Goal: Task Accomplishment & Management: Complete application form

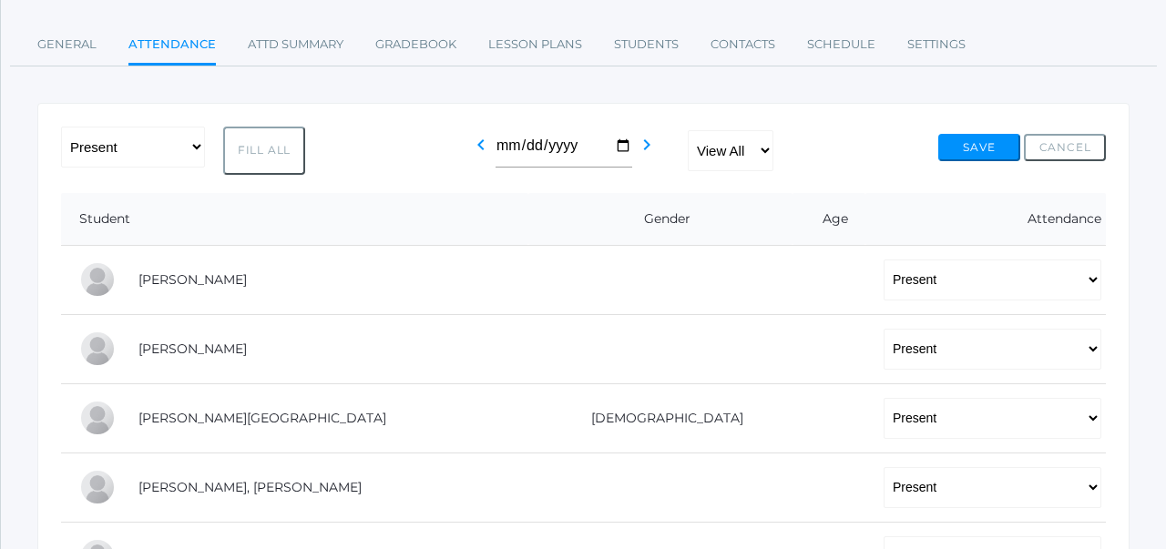
scroll to position [250, 0]
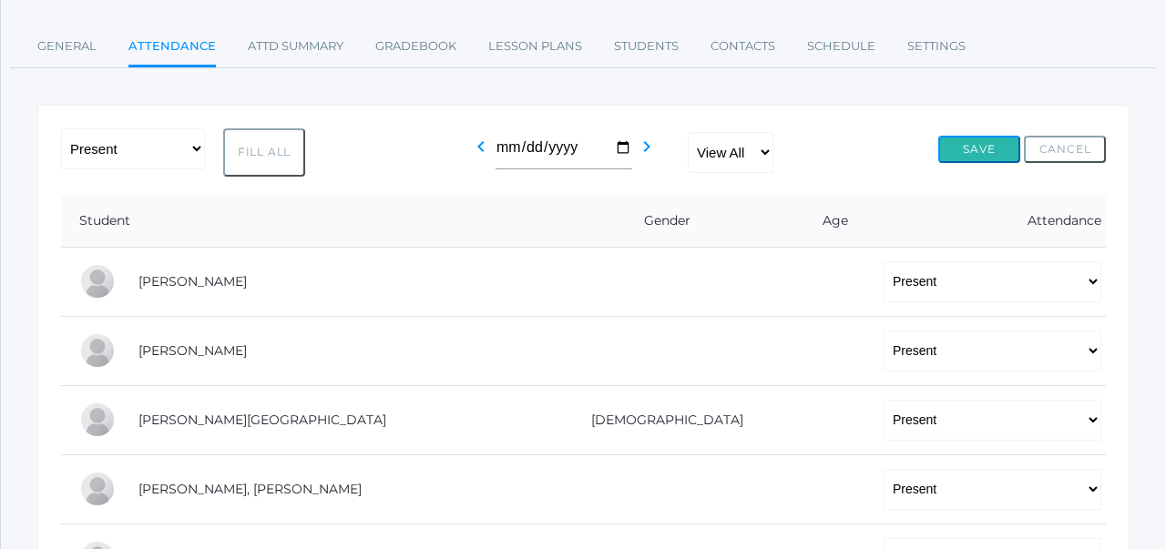
click at [972, 145] on button "Save" at bounding box center [979, 149] width 82 height 27
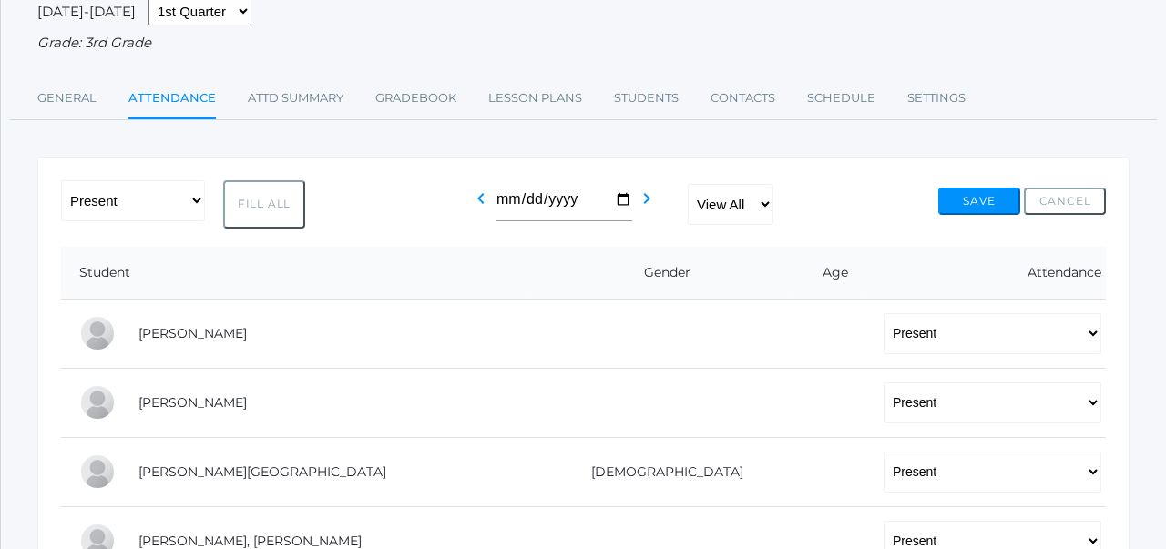
scroll to position [201, 0]
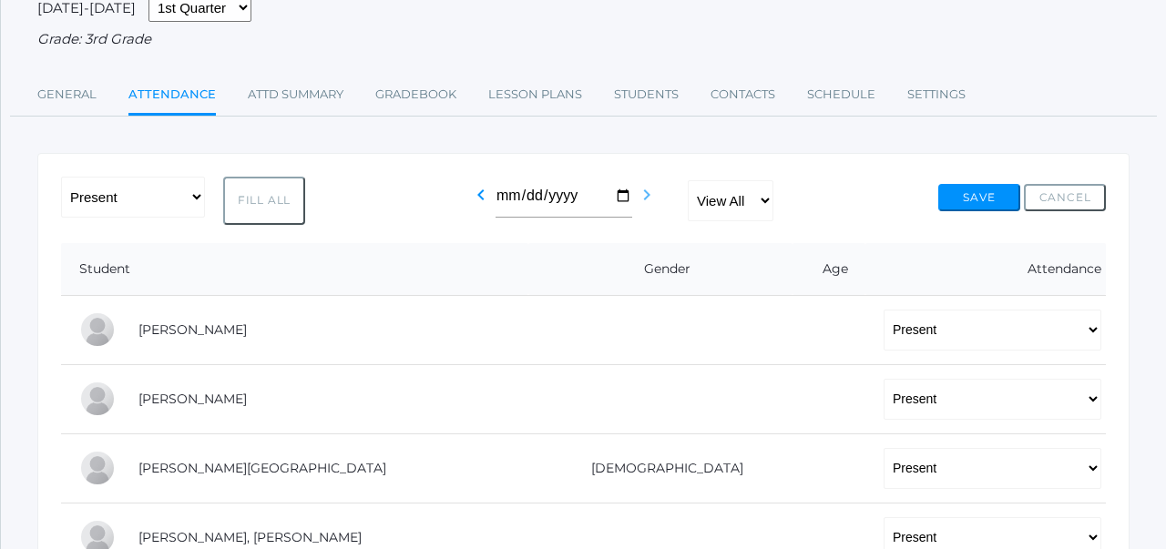
click at [647, 202] on icon "chevron_right" at bounding box center [647, 195] width 22 height 22
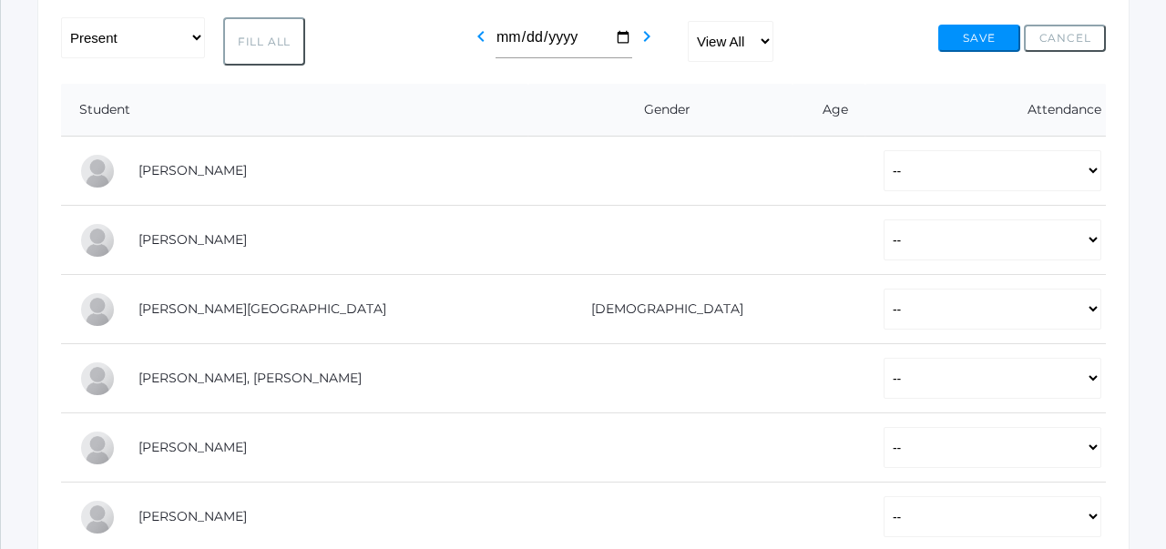
scroll to position [319, 0]
click at [883, 176] on select "-- Present Tardy Excused Tardy Unexcused Absent Excused Absent Unexcused" at bounding box center [992, 169] width 218 height 41
select select "P"
click at [883, 227] on select "-- Present Tardy Excused Tardy Unexcused Absent Excused Absent Unexcused" at bounding box center [992, 239] width 218 height 41
select select "P"
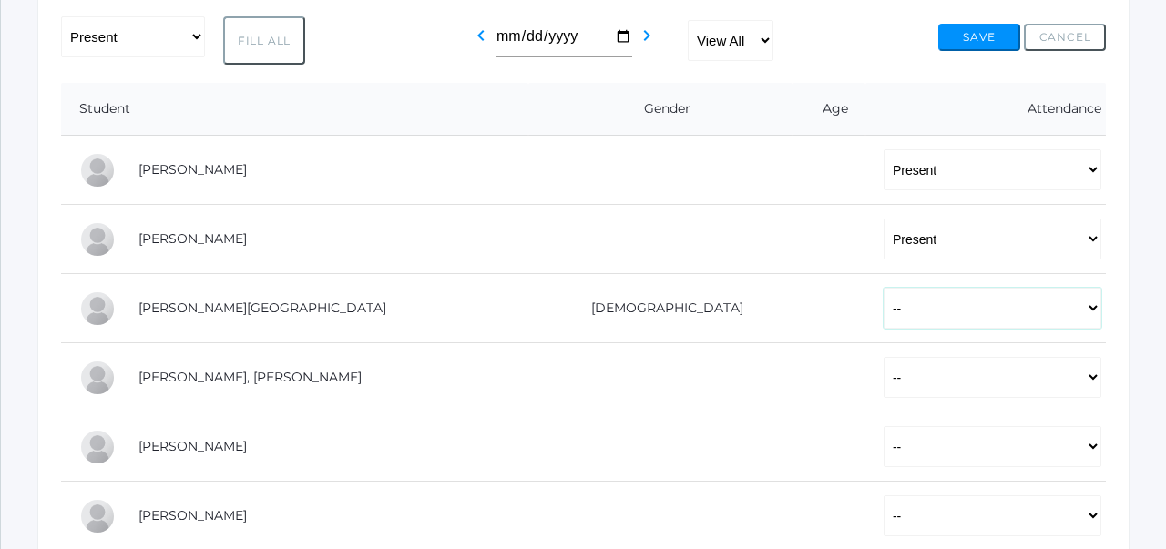
click at [883, 303] on select "-- Present Tardy Excused Tardy Unexcused Absent Excused Absent Unexcused" at bounding box center [992, 308] width 218 height 41
select select "P"
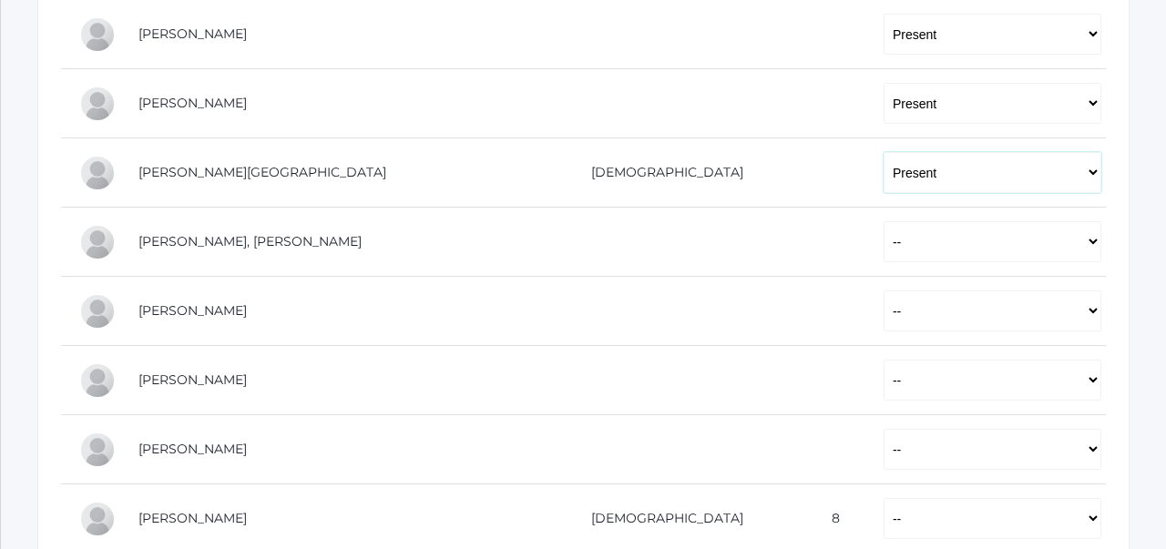
scroll to position [457, 0]
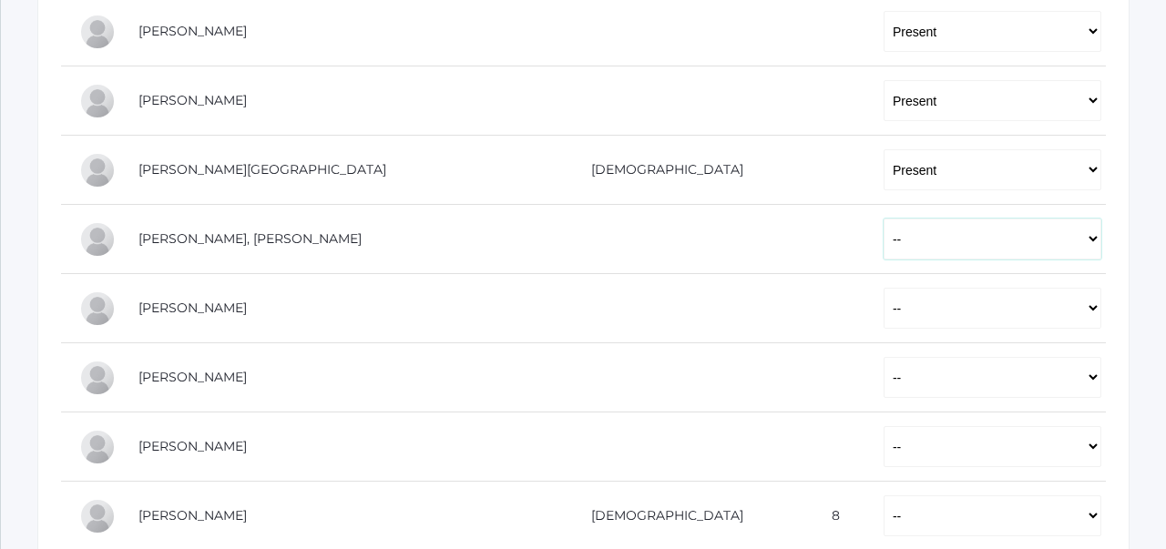
click at [883, 240] on select "-- Present Tardy Excused Tardy Unexcused Absent Excused Absent Unexcused" at bounding box center [992, 239] width 218 height 41
select select "AE"
click at [883, 300] on select "-- Present Tardy Excused Tardy Unexcused Absent Excused Absent Unexcused" at bounding box center [992, 308] width 218 height 41
select select "P"
click at [883, 384] on select "-- Present Tardy Excused Tardy Unexcused Absent Excused Absent Unexcused" at bounding box center [992, 377] width 218 height 41
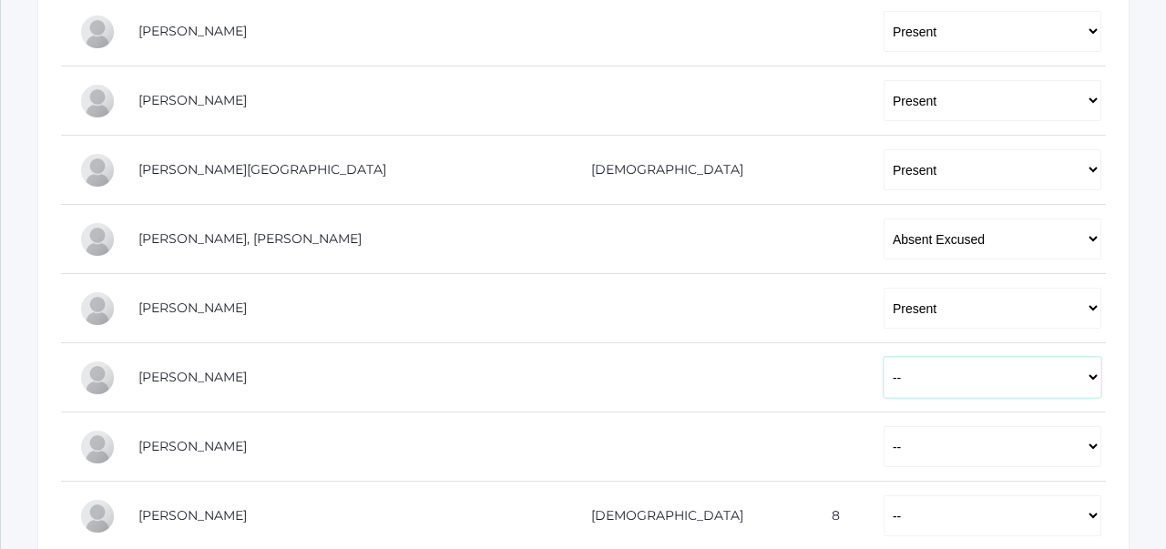
select select "P"
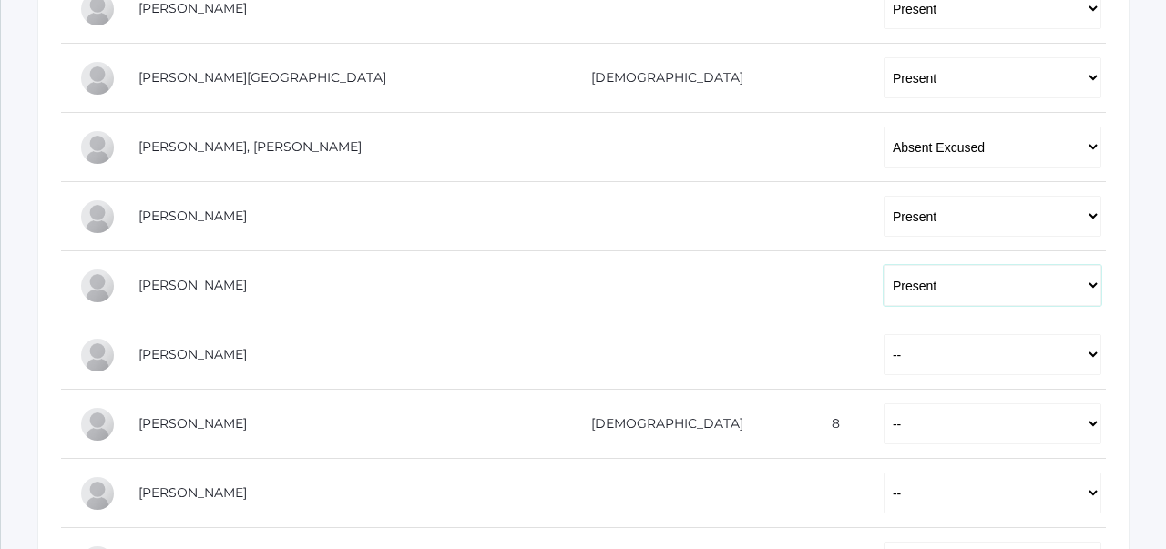
scroll to position [558, 0]
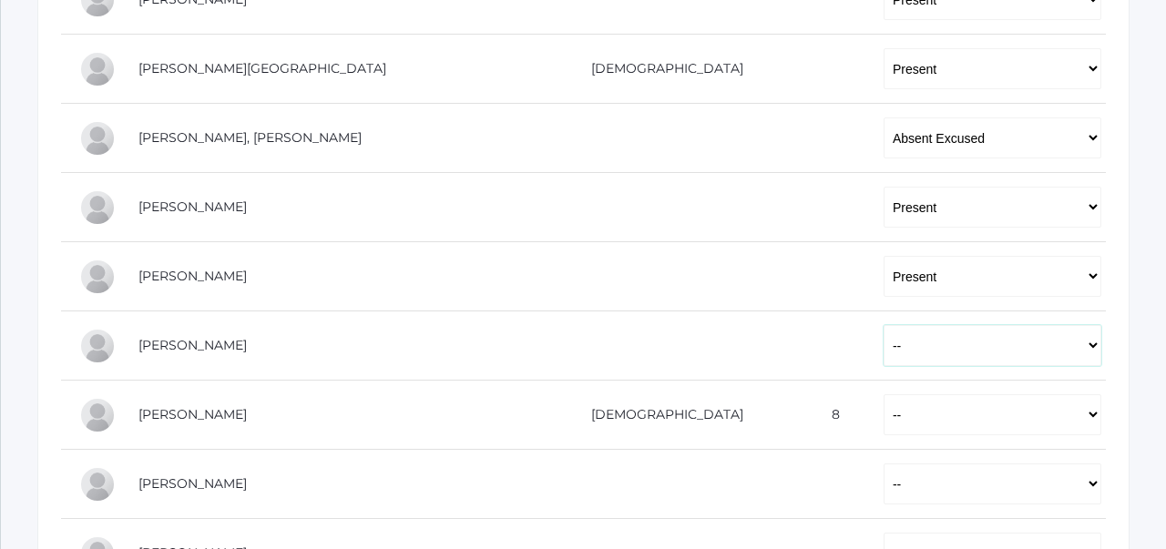
click at [883, 339] on select "-- Present Tardy Excused Tardy Unexcused Absent Excused Absent Unexcused" at bounding box center [992, 345] width 218 height 41
select select "P"
click at [883, 398] on select "-- Present Tardy Excused Tardy Unexcused Absent Excused Absent Unexcused" at bounding box center [992, 414] width 218 height 41
select select "P"
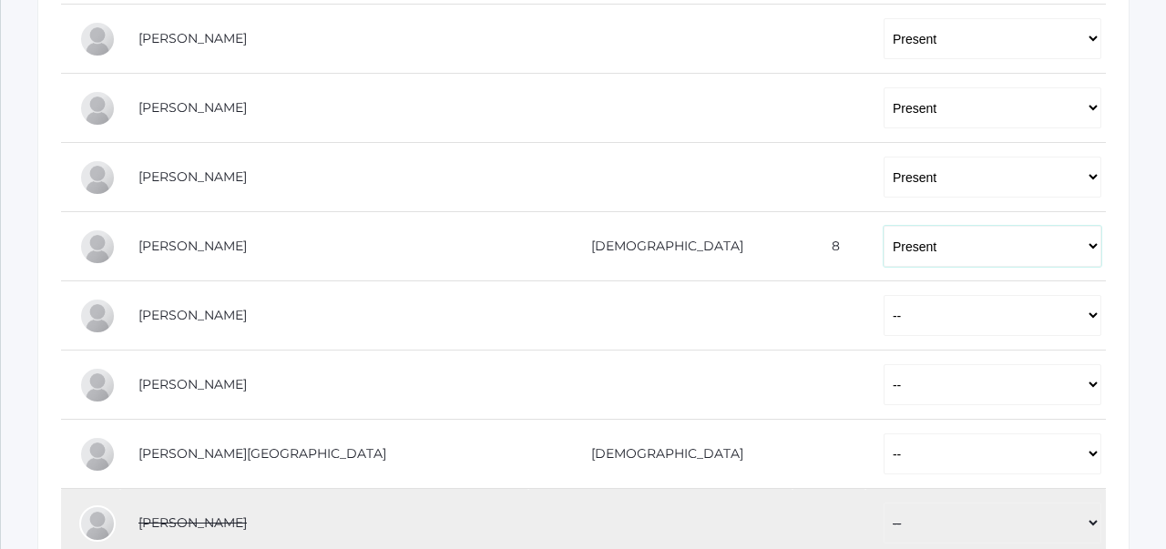
scroll to position [750, 0]
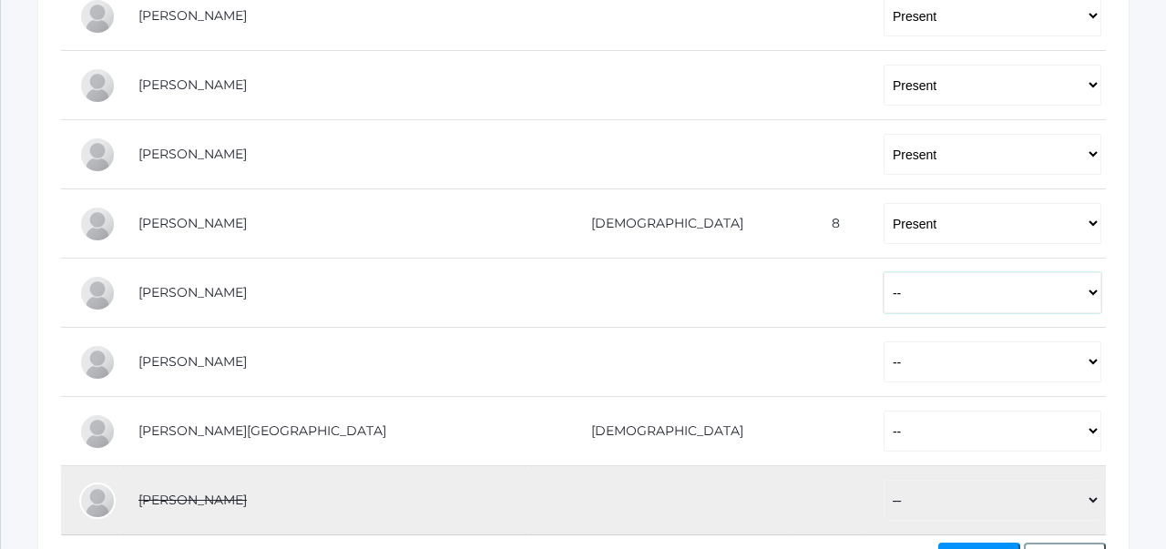
click at [883, 292] on select "-- Present Tardy Excused Tardy Unexcused Absent Excused Absent Unexcused" at bounding box center [992, 292] width 218 height 41
select select "P"
click at [883, 348] on select "-- Present Tardy Excused Tardy Unexcused Absent Excused Absent Unexcused" at bounding box center [992, 362] width 218 height 41
select select "P"
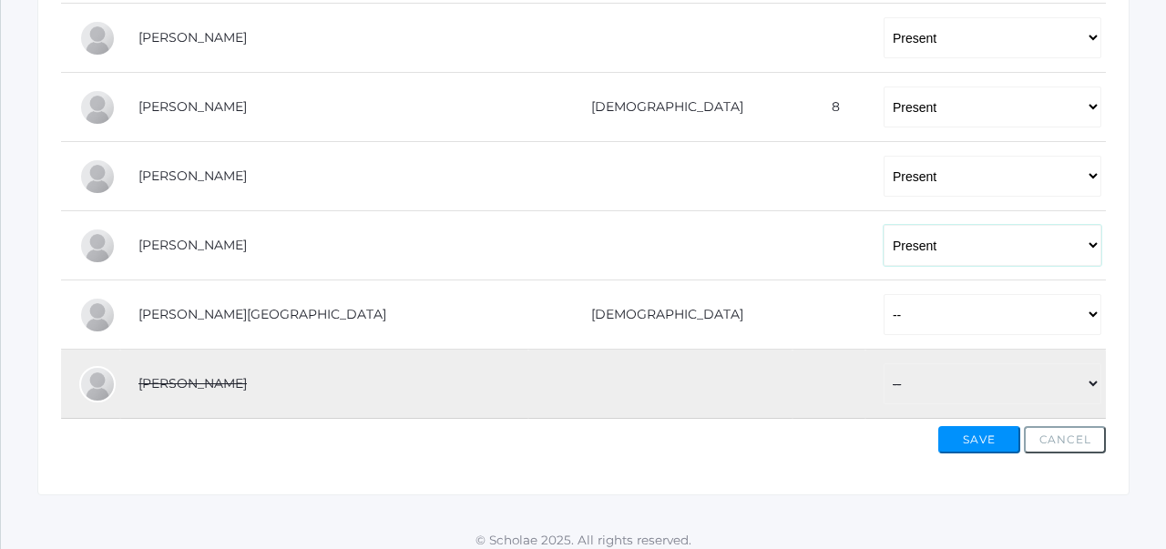
scroll to position [869, 0]
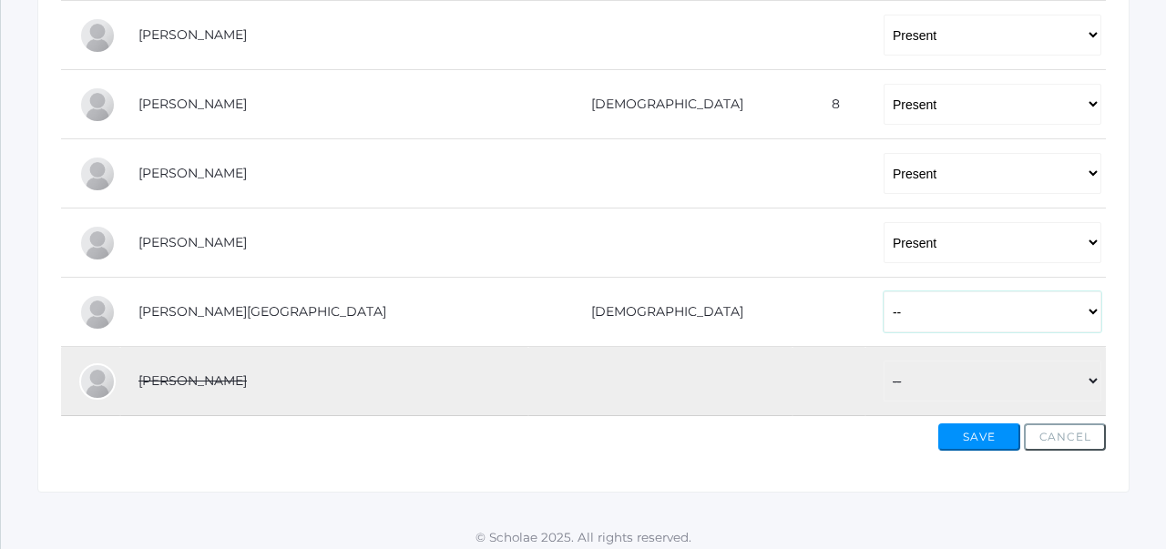
click at [883, 312] on select "-- Present Tardy Excused Tardy Unexcused Absent Excused Absent Unexcused" at bounding box center [992, 311] width 218 height 41
select select "P"
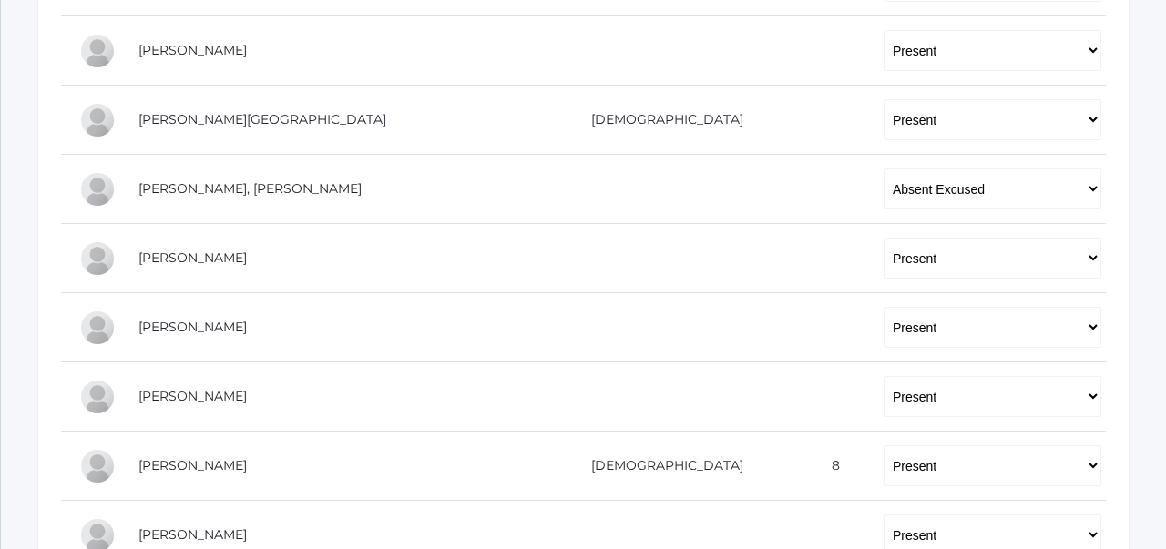
scroll to position [503, 0]
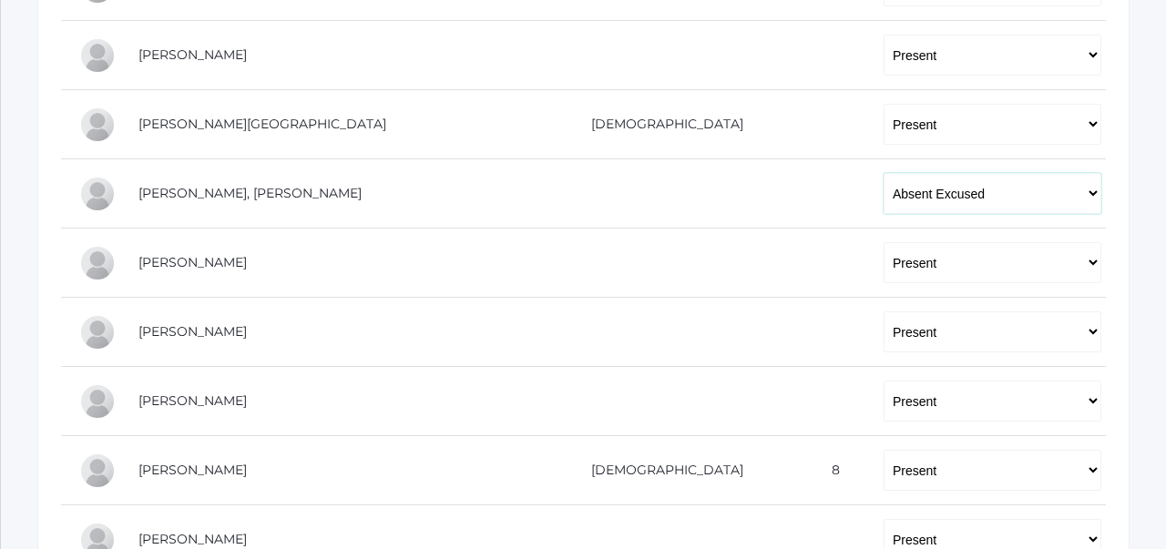
click at [974, 191] on select "-- Present Tardy Excused Tardy Unexcused Absent Excused Absent Unexcused" at bounding box center [992, 193] width 218 height 41
select select "P"
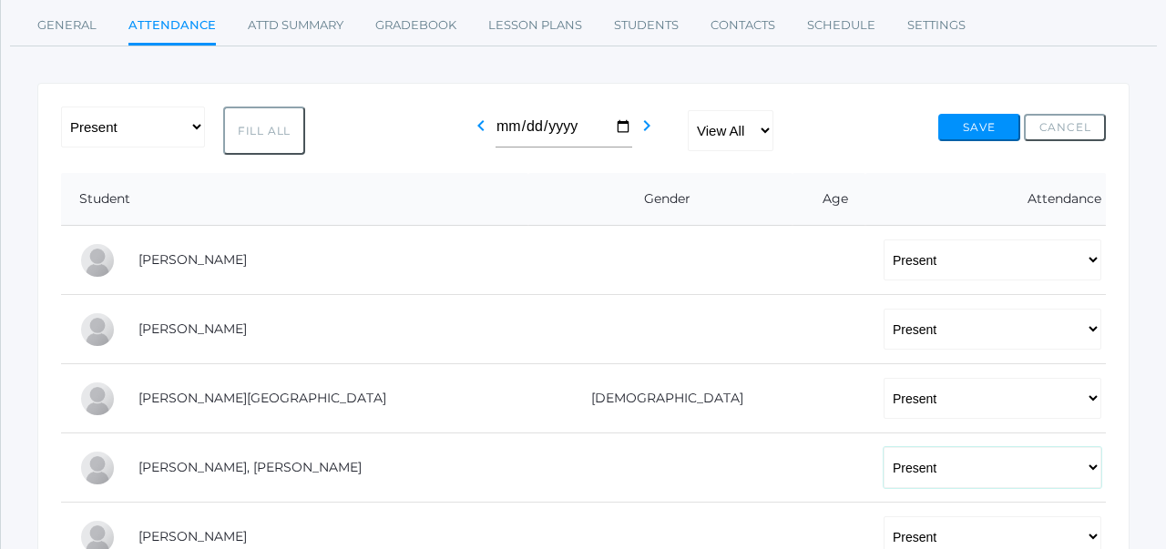
scroll to position [0, 0]
